Goal: Submit feedback/report problem

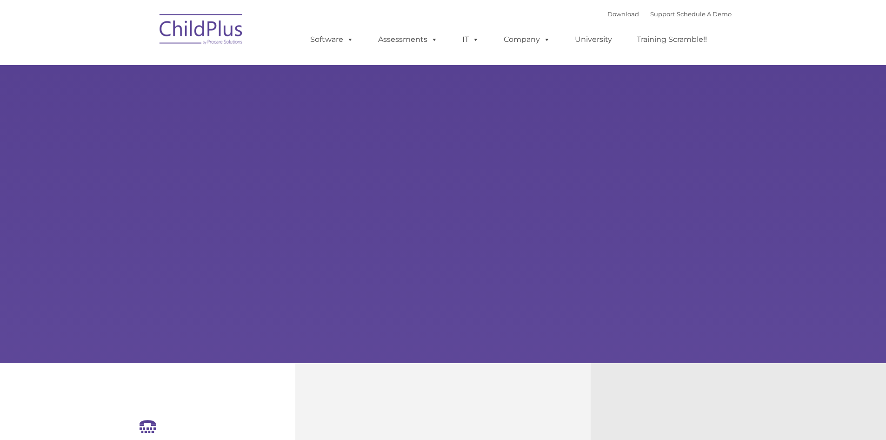
select select "MEDIUM"
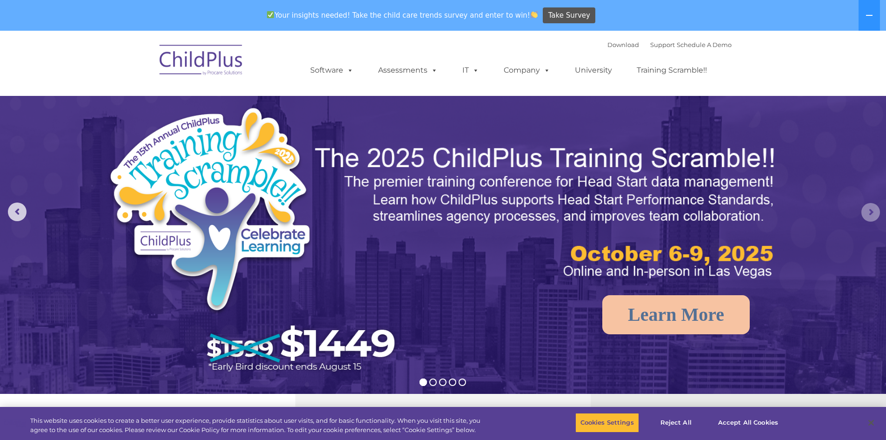
click at [872, 212] on rs-arrow at bounding box center [870, 212] width 19 height 19
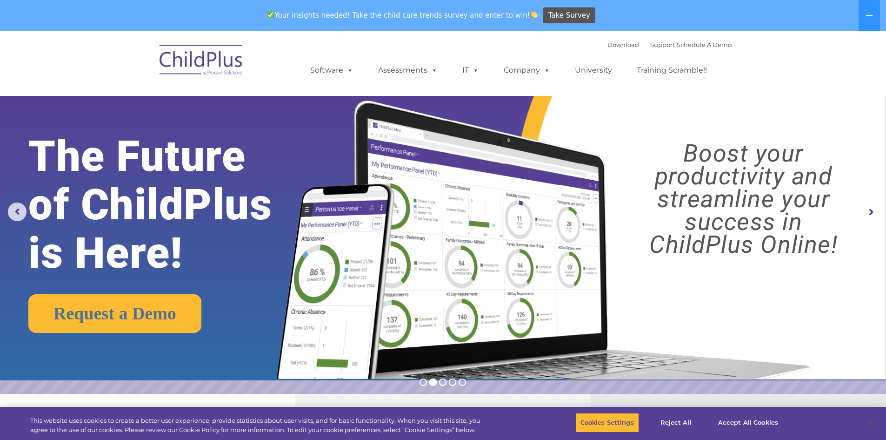
click at [869, 212] on rs-arrow at bounding box center [870, 212] width 19 height 19
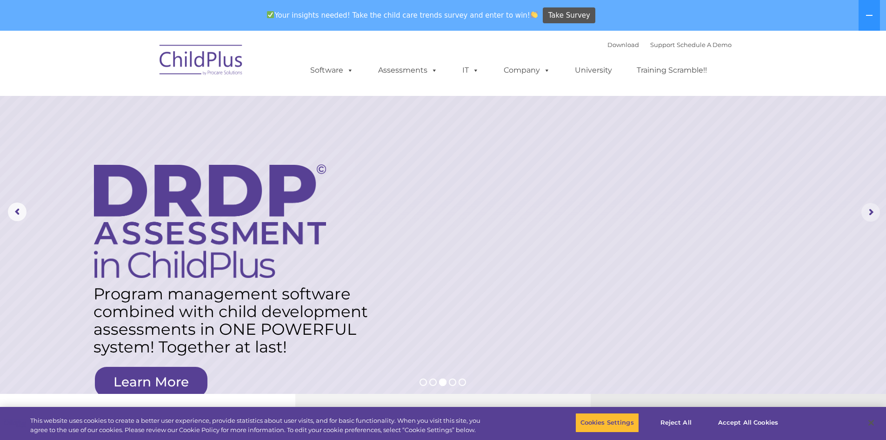
click at [867, 213] on rs-arrow at bounding box center [870, 212] width 19 height 19
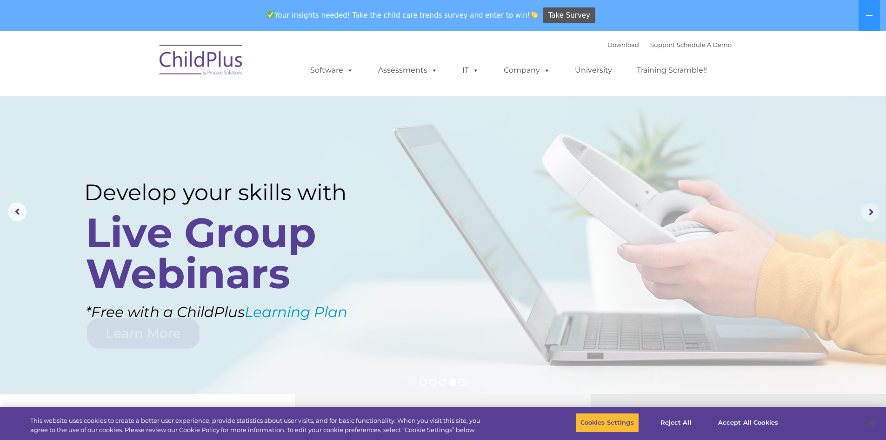
click at [867, 213] on rs-arrow at bounding box center [870, 212] width 19 height 19
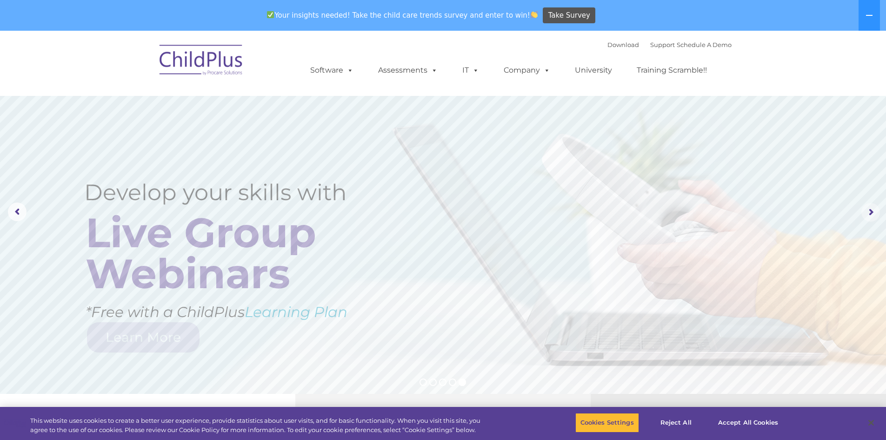
click at [867, 213] on rs-arrow at bounding box center [870, 212] width 19 height 19
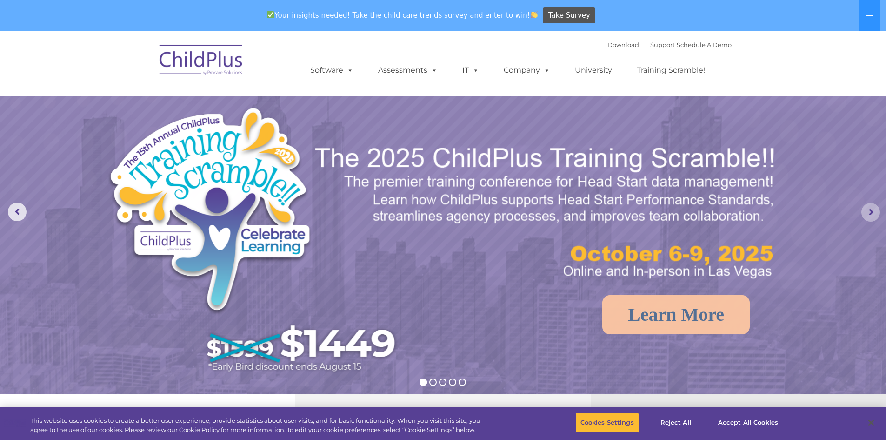
click at [866, 213] on rs-arrow at bounding box center [870, 212] width 19 height 19
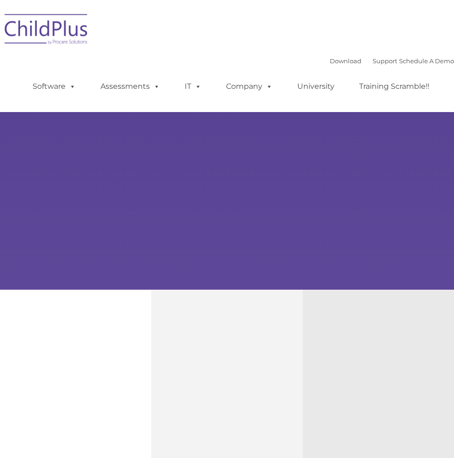
type input ""
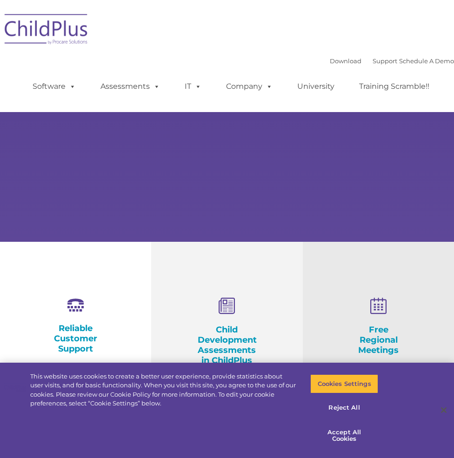
select select "MEDIUM"
